Goal: Information Seeking & Learning: Learn about a topic

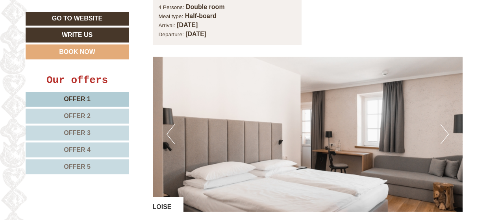
scroll to position [1772, 0]
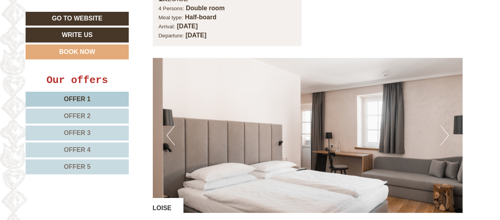
click at [443, 126] on button "Next" at bounding box center [445, 136] width 8 height 20
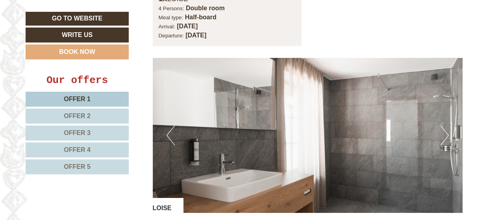
click at [443, 126] on button "Next" at bounding box center [445, 136] width 8 height 20
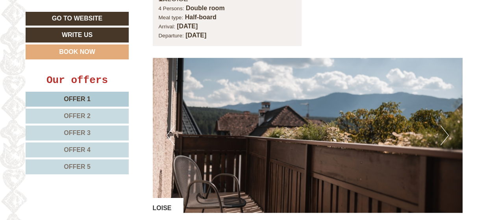
click at [443, 126] on button "Next" at bounding box center [445, 136] width 8 height 20
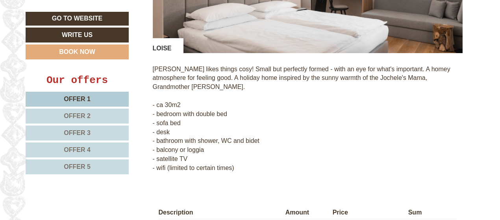
scroll to position [1890, 0]
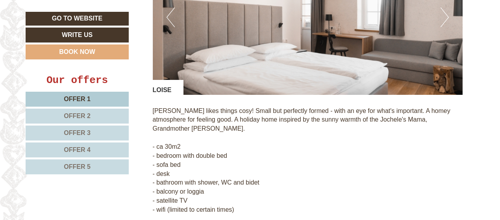
click at [159, 107] on p "[PERSON_NAME] likes things cosy! Small but perfectly formed - with an eye for w…" at bounding box center [308, 161] width 311 height 108
copy p "[PERSON_NAME]"
click at [221, 121] on p "[PERSON_NAME] likes things cosy! Small but perfectly formed - with an eye for w…" at bounding box center [308, 161] width 311 height 108
drag, startPoint x: 158, startPoint y: 120, endPoint x: 184, endPoint y: 118, distance: 26.5
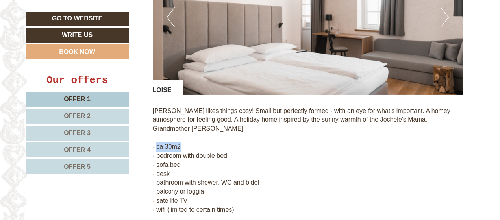
click at [184, 118] on p "[PERSON_NAME] likes things cosy! Small but perfectly formed - with an eye for w…" at bounding box center [308, 161] width 311 height 108
copy p "ca 30m2"
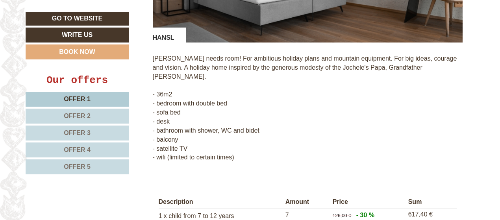
scroll to position [1299, 0]
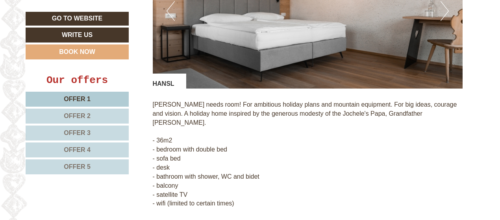
click at [160, 100] on p "[PERSON_NAME] needs room! For ambitious holiday plans and mountain equipment. F…" at bounding box center [308, 154] width 311 height 108
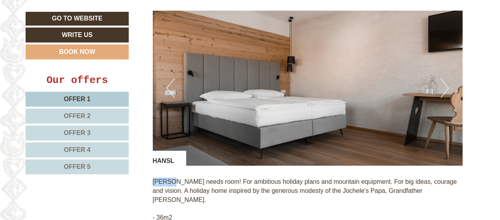
scroll to position [1220, 0]
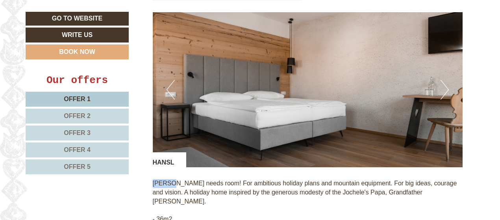
click at [439, 80] on img at bounding box center [308, 89] width 311 height 155
click at [444, 80] on button "Next" at bounding box center [445, 90] width 8 height 20
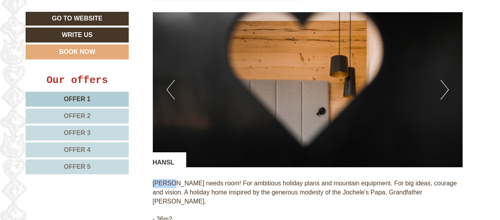
click at [444, 80] on button "Next" at bounding box center [445, 90] width 8 height 20
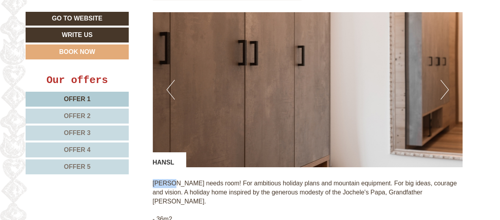
click at [444, 80] on button "Next" at bounding box center [445, 90] width 8 height 20
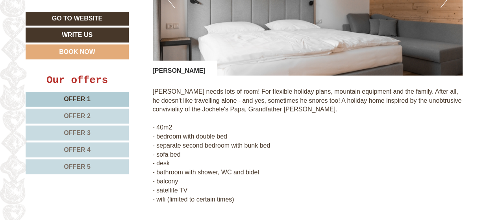
scroll to position [708, 0]
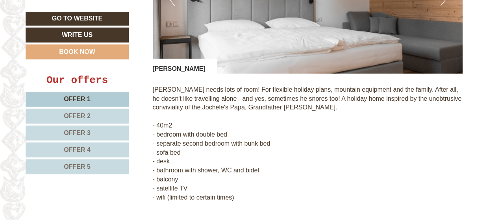
click at [296, 143] on p "[PERSON_NAME] needs lots of room! For flexible holiday plans, mountain equipmen…" at bounding box center [308, 144] width 311 height 117
drag, startPoint x: 166, startPoint y: 59, endPoint x: 171, endPoint y: 60, distance: 5.3
click at [171, 60] on div "[PERSON_NAME]" at bounding box center [185, 66] width 65 height 15
copy div "HANSL"
click at [344, 100] on p "[PERSON_NAME] needs lots of room! For flexible holiday plans, mountain equipmen…" at bounding box center [308, 144] width 311 height 117
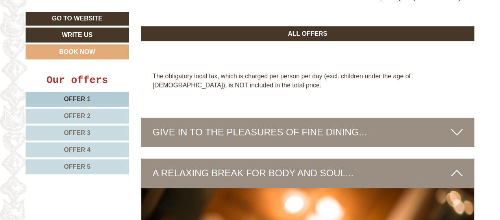
scroll to position [2205, 0]
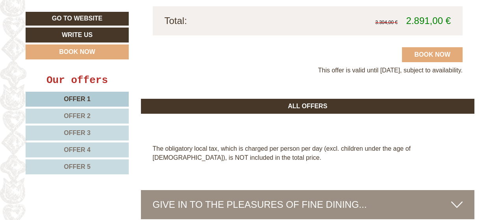
click at [84, 149] on span "Offer 4" at bounding box center [77, 150] width 27 height 7
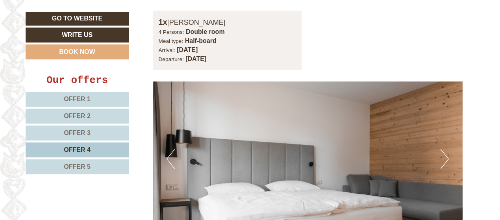
scroll to position [534, 0]
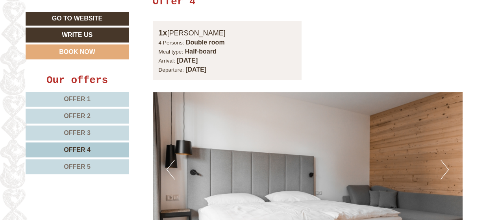
click at [82, 164] on span "Offer 5" at bounding box center [77, 167] width 27 height 7
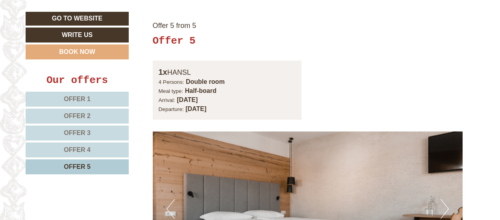
click at [93, 133] on link "Offer 3" at bounding box center [77, 133] width 103 height 15
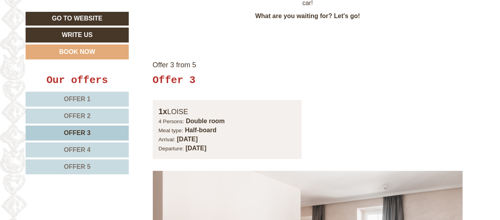
click at [68, 116] on span "Offer 2" at bounding box center [77, 116] width 27 height 7
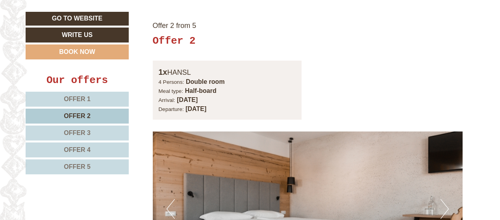
click at [80, 131] on span "Offer 3" at bounding box center [77, 133] width 27 height 7
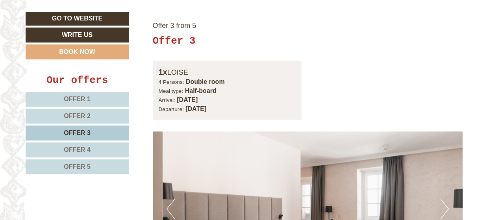
click at [80, 115] on span "Offer 2" at bounding box center [77, 116] width 27 height 7
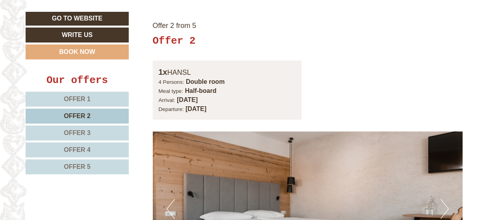
click at [87, 99] on span "Offer 1" at bounding box center [77, 99] width 27 height 7
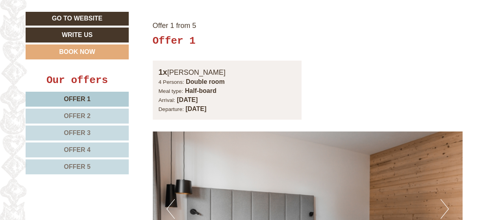
click at [82, 113] on span "Offer 2" at bounding box center [77, 116] width 27 height 7
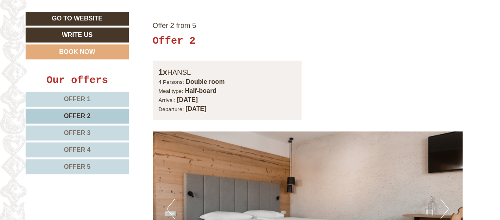
click at [80, 100] on span "Offer 1" at bounding box center [77, 99] width 27 height 7
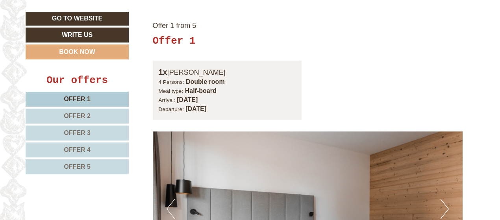
click at [80, 115] on span "Offer 2" at bounding box center [77, 116] width 27 height 7
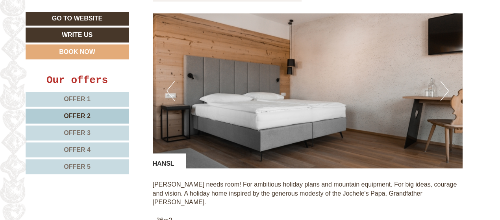
scroll to position [692, 0]
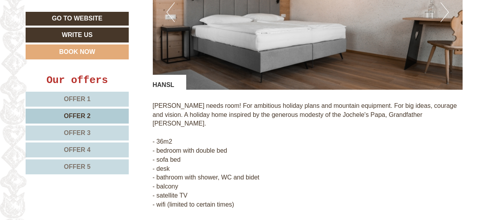
click at [74, 99] on span "Offer 1" at bounding box center [77, 99] width 27 height 7
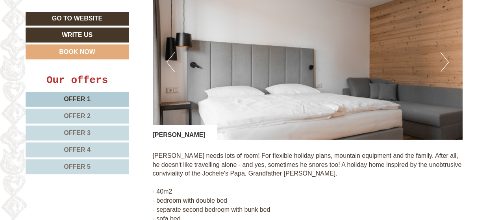
scroll to position [731, 0]
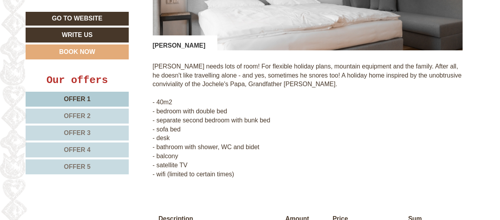
click at [366, 87] on p "[PERSON_NAME] needs lots of room! For flexible holiday plans, mountain equipmen…" at bounding box center [308, 120] width 311 height 117
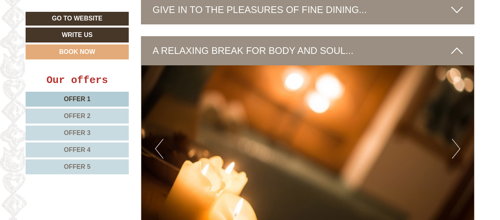
scroll to position [1125, 0]
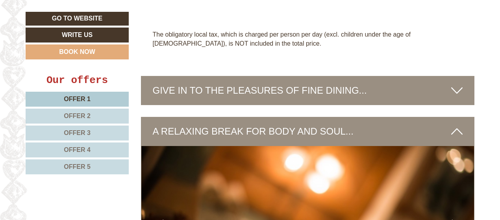
click at [460, 84] on icon at bounding box center [457, 90] width 11 height 13
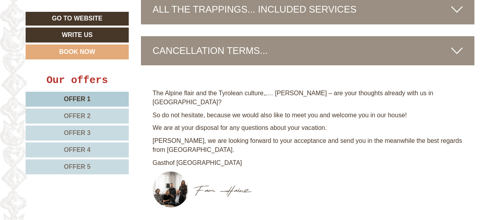
scroll to position [2071, 0]
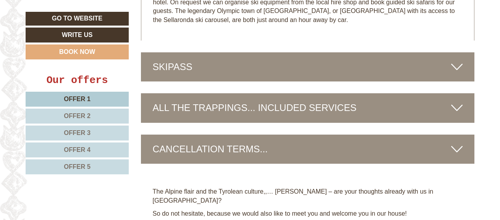
click at [401, 59] on div "SKIPASS" at bounding box center [308, 66] width 334 height 29
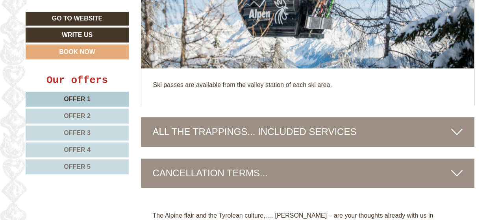
scroll to position [2268, 0]
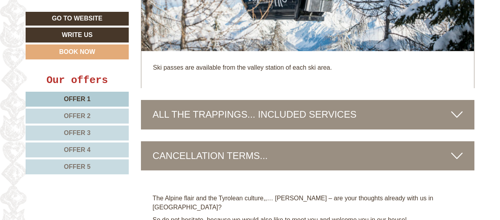
click at [351, 105] on div "ALL THE TRAPPINGS... INCLUDED SERVICES" at bounding box center [308, 114] width 334 height 29
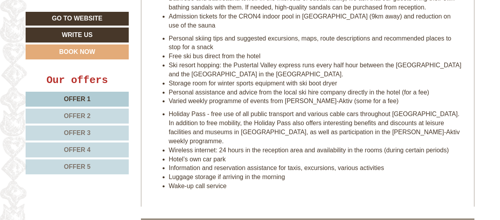
scroll to position [2544, 0]
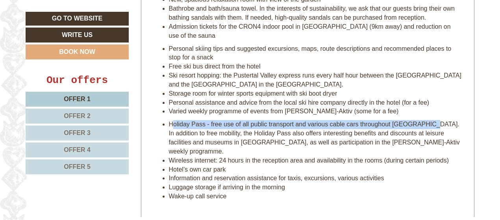
drag, startPoint x: 429, startPoint y: 115, endPoint x: 171, endPoint y: 113, distance: 257.7
click at [171, 120] on li "Holiday Pass - free use of all public transport and various cable cars througho…" at bounding box center [316, 138] width 294 height 36
copy li "Holiday Pass - free use of all public transport and various cable cars througho…"
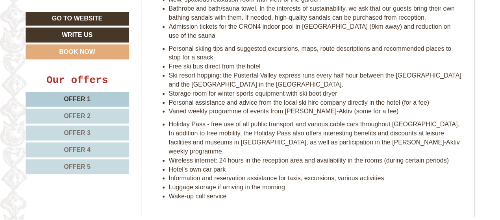
click at [259, 192] on li "Wake-up call service" at bounding box center [316, 196] width 294 height 9
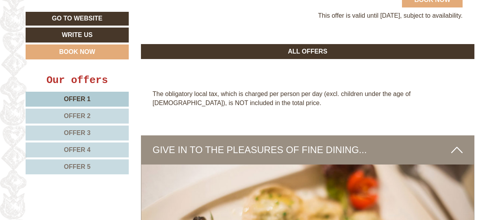
scroll to position [928, 0]
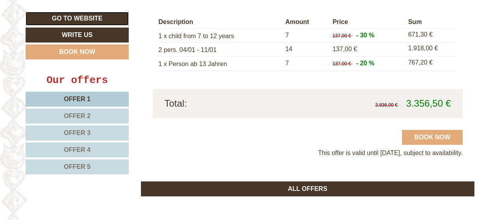
click at [94, 19] on link "Go to website" at bounding box center [77, 19] width 103 height 14
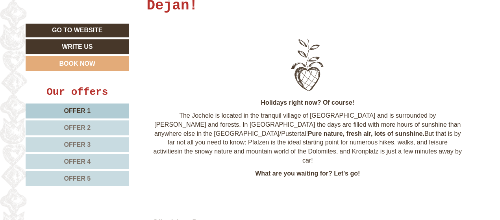
click at [83, 112] on span "Offer 1" at bounding box center [77, 111] width 27 height 7
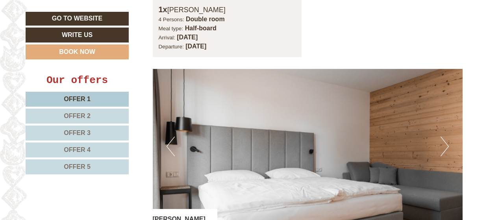
scroll to position [613, 0]
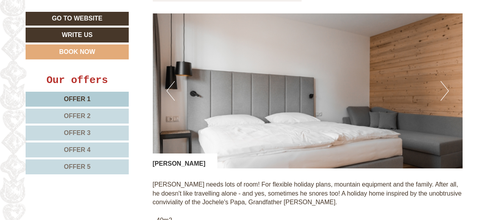
click at [439, 86] on img at bounding box center [308, 90] width 311 height 155
click at [443, 83] on button "Next" at bounding box center [445, 91] width 8 height 20
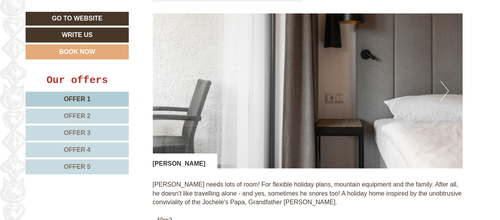
click at [443, 83] on button "Next" at bounding box center [445, 91] width 8 height 20
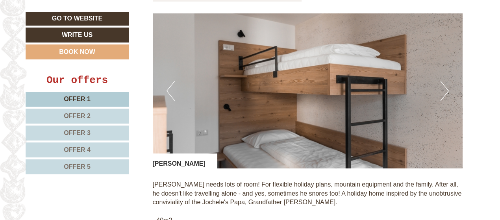
click at [444, 83] on button "Next" at bounding box center [445, 91] width 8 height 20
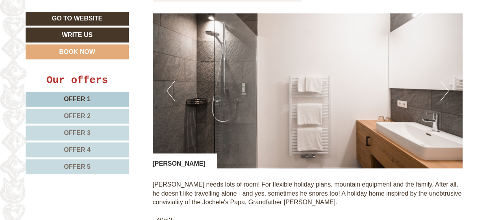
click at [77, 115] on span "Offer 2" at bounding box center [77, 116] width 27 height 7
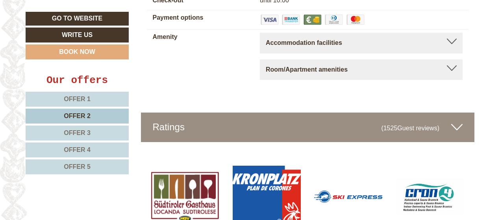
scroll to position [3073, 0]
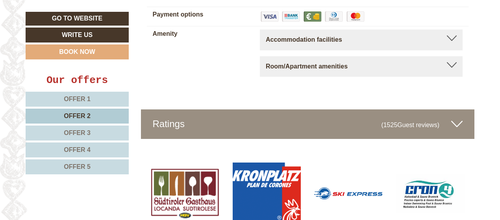
click at [457, 117] on icon at bounding box center [457, 123] width 11 height 13
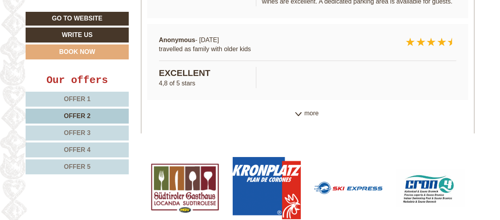
scroll to position [3357, 0]
